Goal: Task Accomplishment & Management: Use online tool/utility

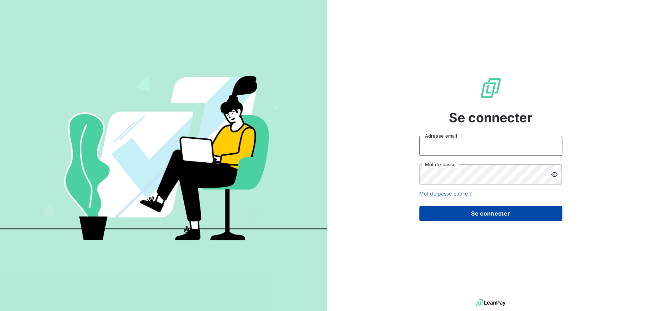
type input "[PERSON_NAME][EMAIL_ADDRESS][DOMAIN_NAME]"
click at [477, 215] on button "Se connecter" at bounding box center [490, 213] width 143 height 15
click at [479, 213] on button "Se connecter" at bounding box center [490, 213] width 143 height 15
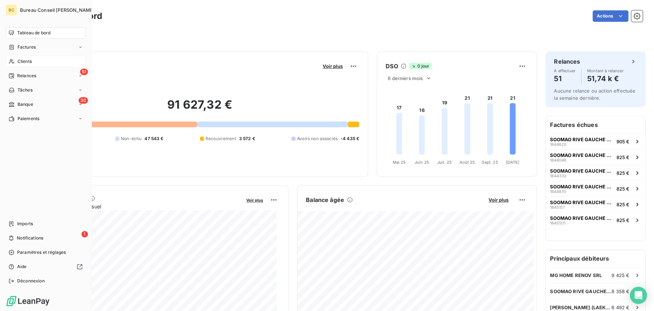
click at [28, 64] on span "Clients" at bounding box center [25, 61] width 14 height 6
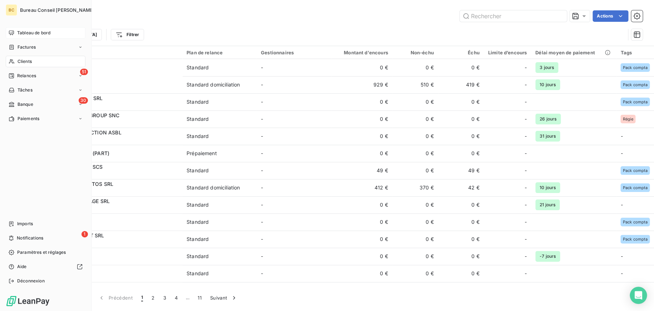
click at [17, 35] on span "Tableau de bord" at bounding box center [33, 33] width 33 height 6
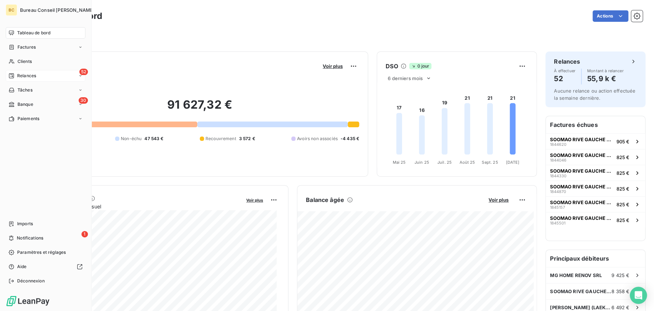
click at [16, 76] on div "Relances" at bounding box center [23, 76] width 28 height 6
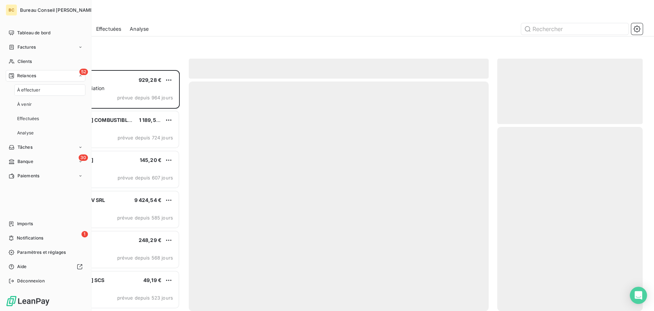
scroll to position [236, 140]
click at [19, 91] on span "À effectuer" at bounding box center [28, 90] width 23 height 6
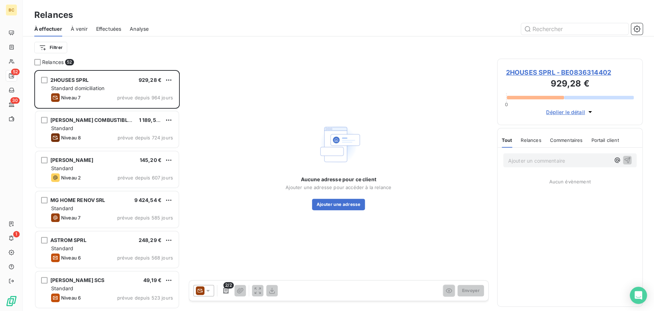
click at [142, 53] on div "Filtrer" at bounding box center [338, 48] width 608 height 14
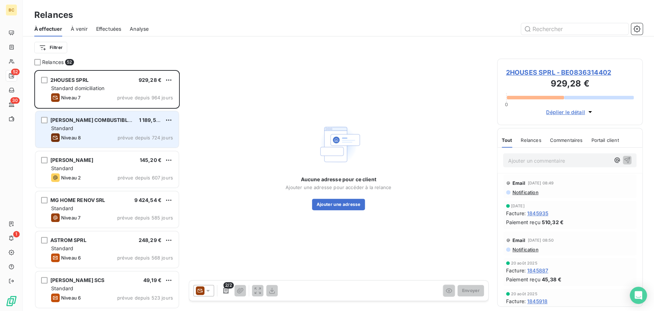
click at [131, 128] on div "Standard" at bounding box center [112, 128] width 122 height 7
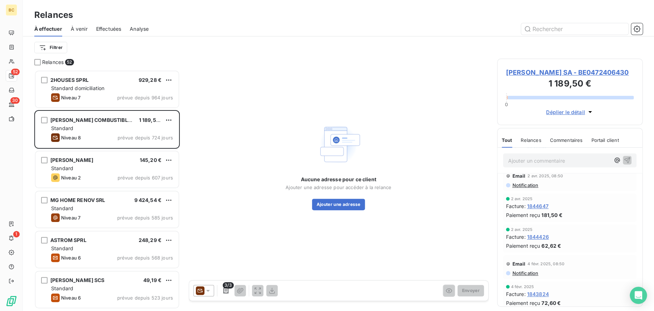
scroll to position [214, 0]
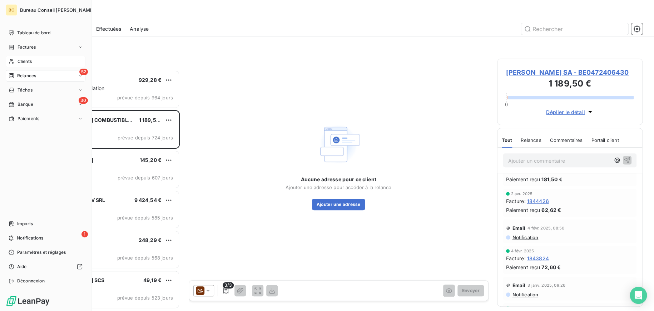
click at [17, 64] on div "Clients" at bounding box center [46, 61] width 80 height 11
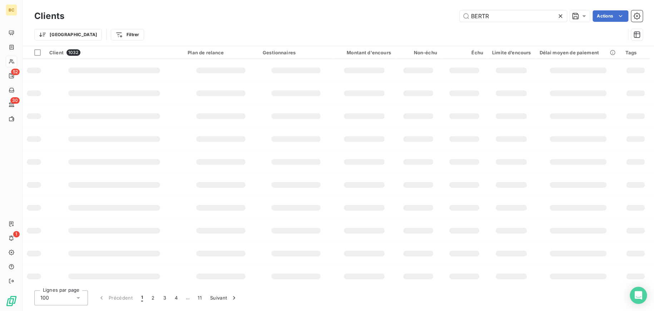
type input "BERTR"
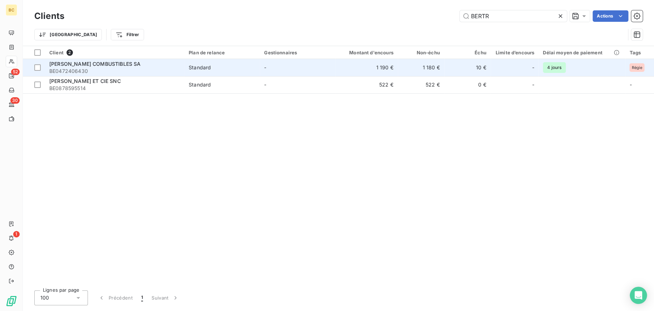
click at [103, 68] on span "BE0472406430" at bounding box center [114, 71] width 131 height 7
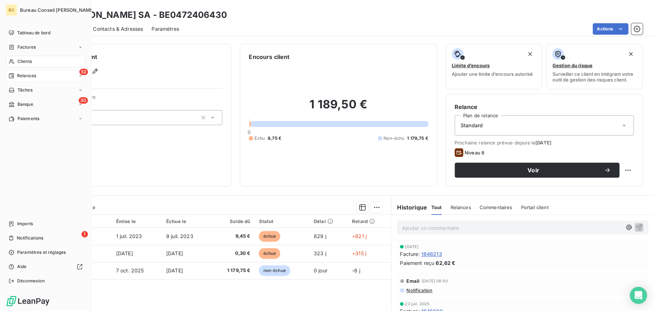
click at [14, 73] on icon at bounding box center [12, 76] width 6 height 6
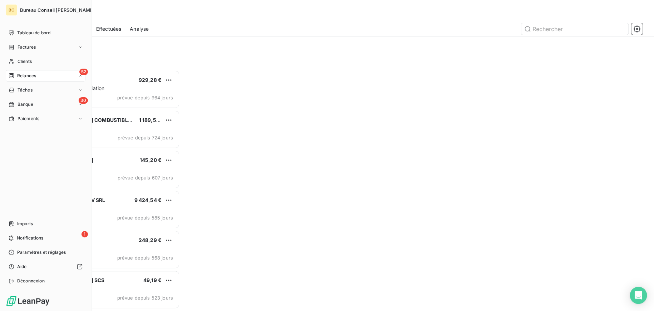
scroll to position [236, 140]
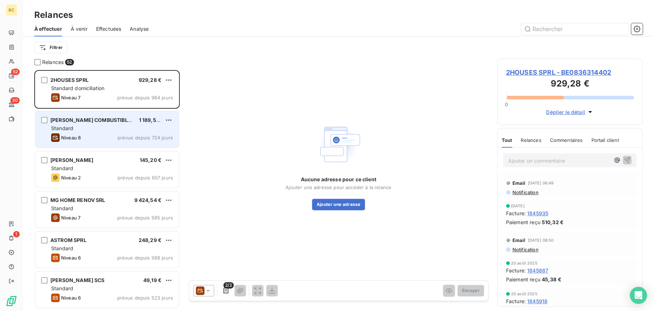
click at [152, 129] on div "Standard" at bounding box center [112, 128] width 122 height 7
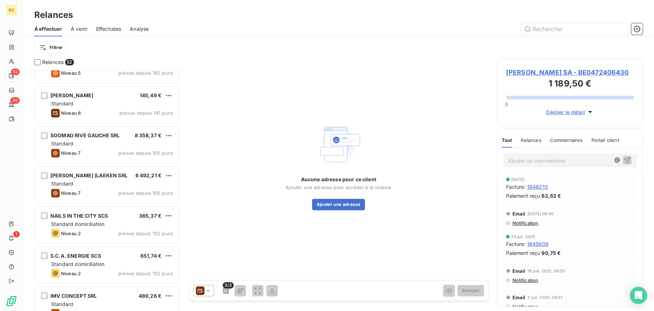
scroll to position [572, 0]
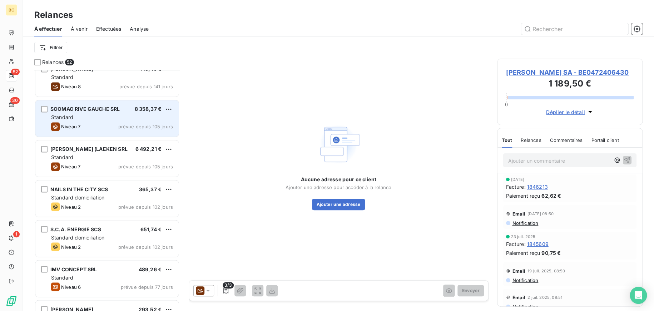
click at [94, 118] on div "Standard" at bounding box center [112, 117] width 122 height 7
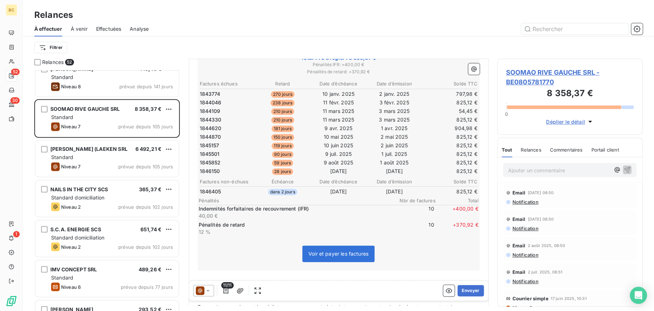
scroll to position [286, 0]
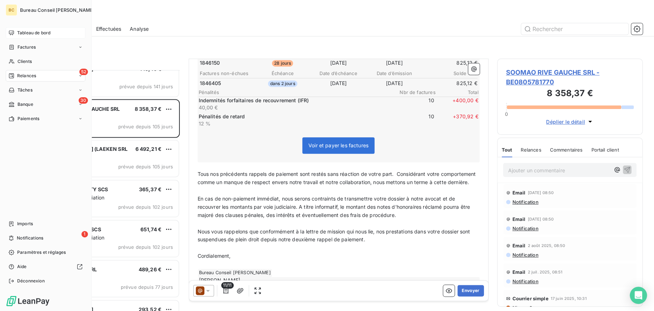
click at [11, 34] on icon at bounding box center [12, 33] width 6 height 6
